Goal: Transaction & Acquisition: Purchase product/service

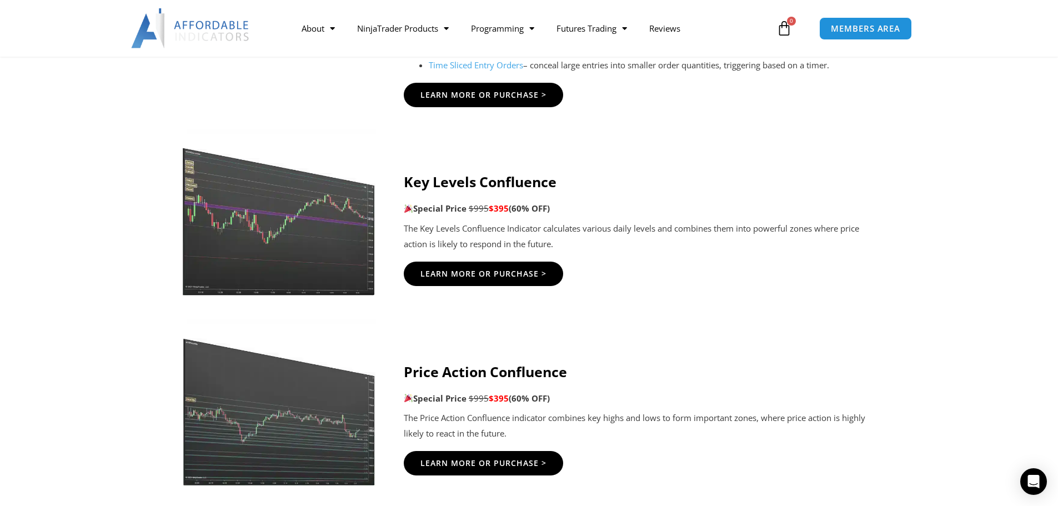
scroll to position [1388, 0]
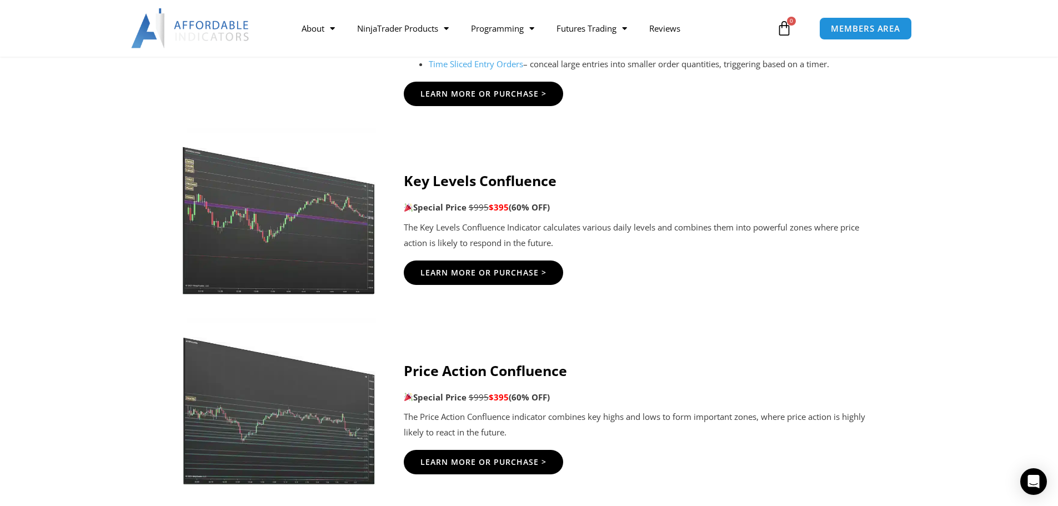
drag, startPoint x: 404, startPoint y: 153, endPoint x: 355, endPoint y: 119, distance: 59.9
click at [355, 119] on icon at bounding box center [528, 183] width 1058 height 133
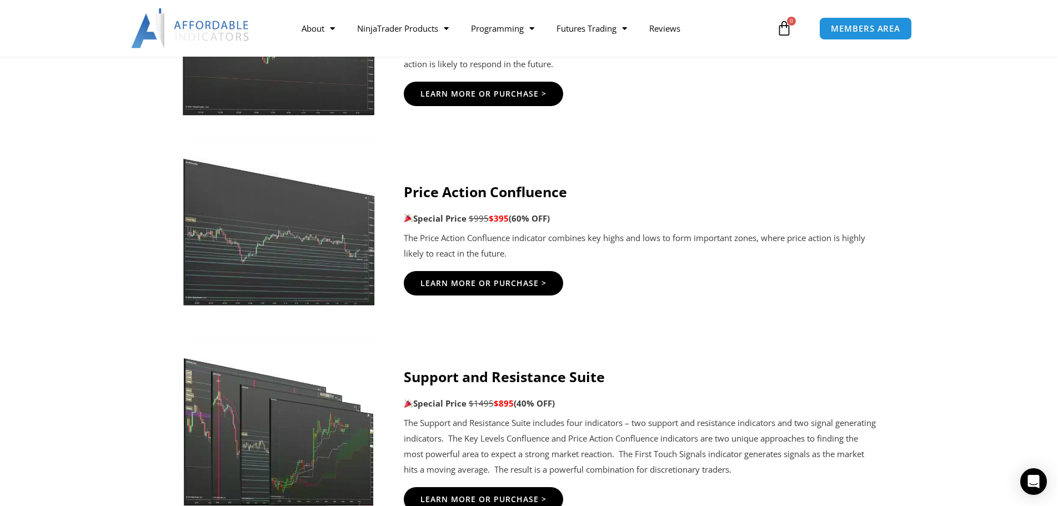
scroll to position [1610, 0]
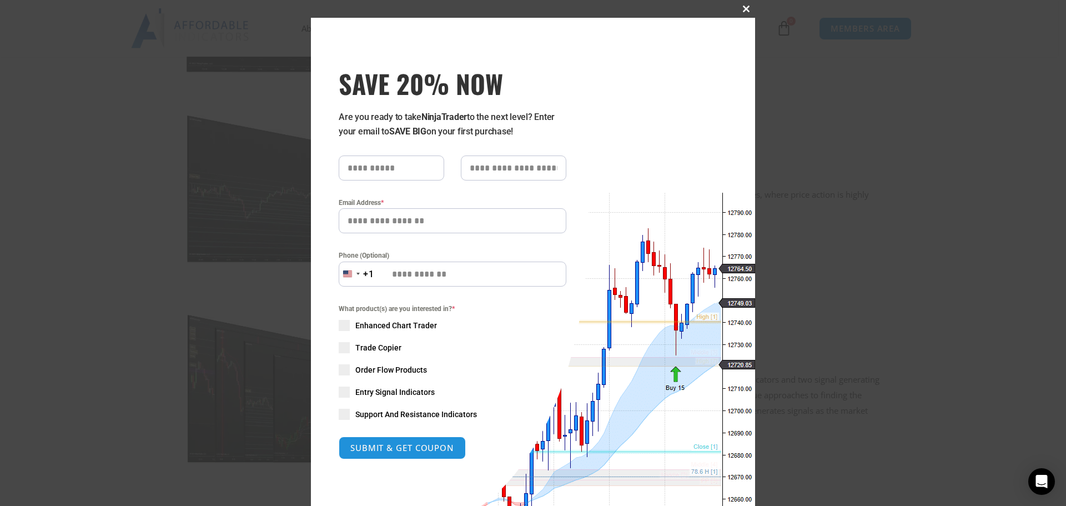
click at [739, 7] on span at bounding box center [746, 9] width 18 height 7
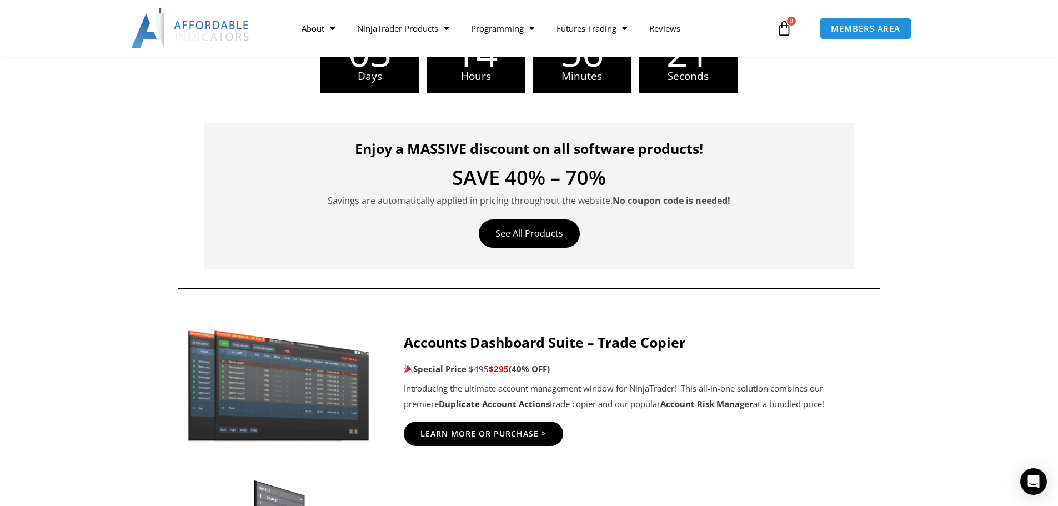
scroll to position [278, 0]
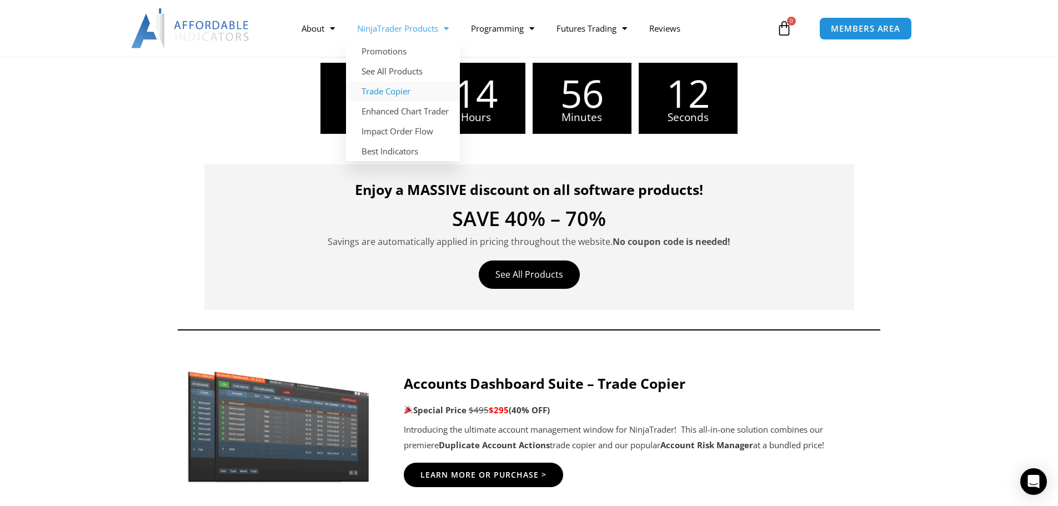
click at [384, 92] on link "Trade Copier" at bounding box center [403, 91] width 114 height 20
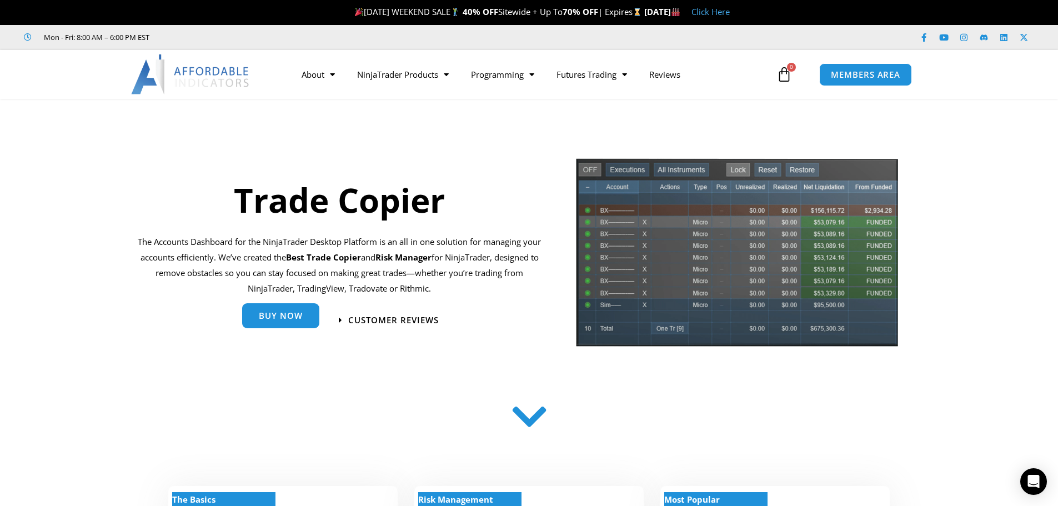
click at [257, 315] on link "Buy Now" at bounding box center [280, 315] width 77 height 25
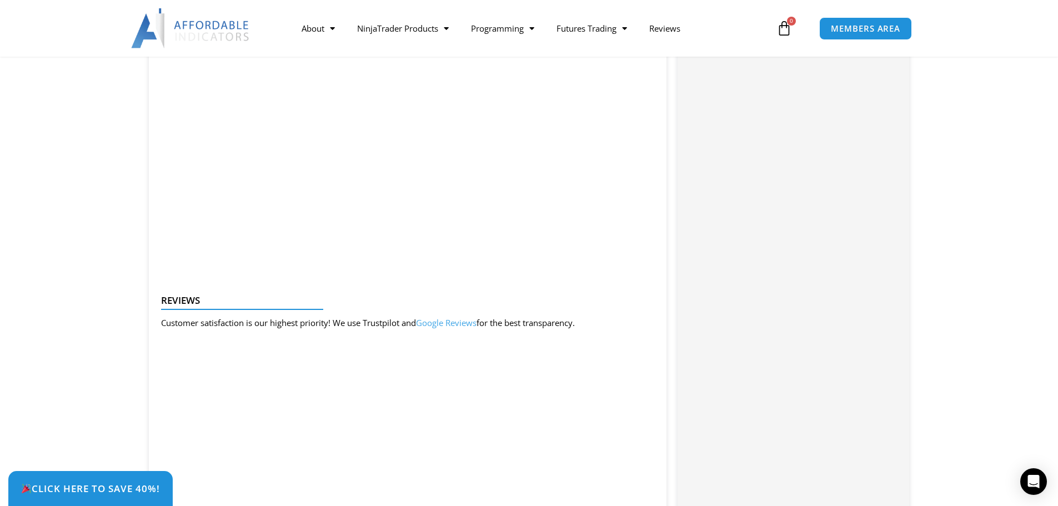
scroll to position [1332, 0]
